Goal: Check status: Check status

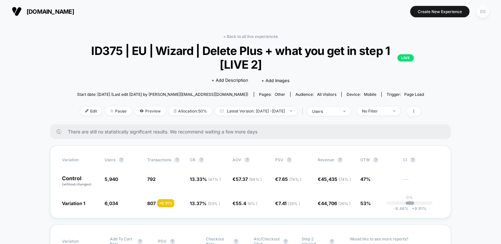
click at [485, 13] on div "DS" at bounding box center [482, 11] width 13 height 13
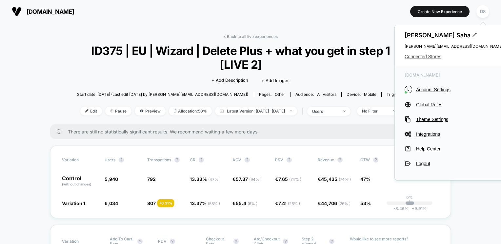
click at [440, 56] on span "Connected Stores" at bounding box center [453, 56] width 98 height 5
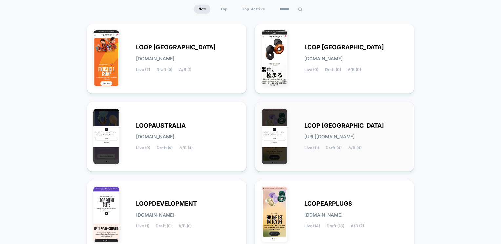
scroll to position [66, 0]
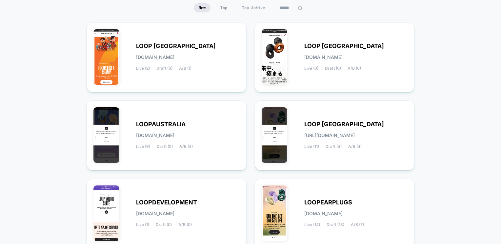
click at [151, 39] on div "LOOP [GEOGRAPHIC_DATA] [DOMAIN_NAME] Live (2) Draft (0) A/B (1)" at bounding box center [166, 57] width 146 height 56
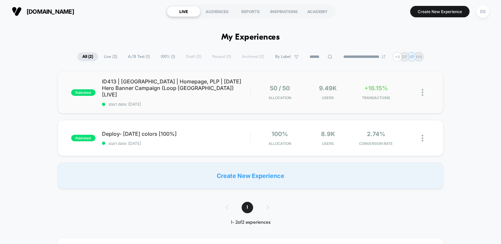
click at [260, 87] on div "50 / 50 Allocation" at bounding box center [279, 92] width 45 height 15
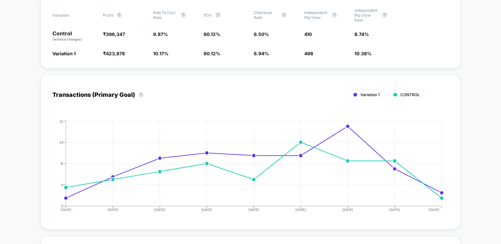
scroll to position [229, 0]
click at [440, 170] on icon "[DATE] [DATE] [DATE] [DATE] [DATE] [DATE] [DATE] [DATE] [DATE] 0 8 16 24 32" at bounding box center [244, 168] width 398 height 98
